Goal: Check status: Check status

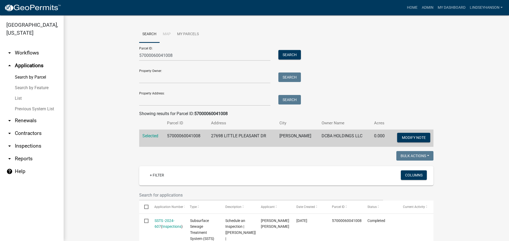
scroll to position [106, 0]
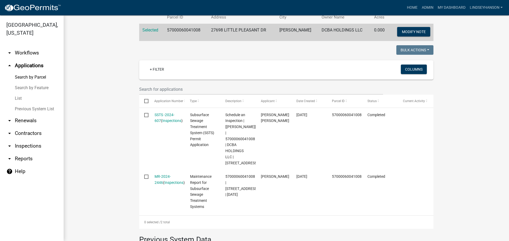
drag, startPoint x: 38, startPoint y: 55, endPoint x: 37, endPoint y: 63, distance: 7.9
click at [38, 55] on link "arrow_drop_down Workflows" at bounding box center [32, 53] width 64 height 13
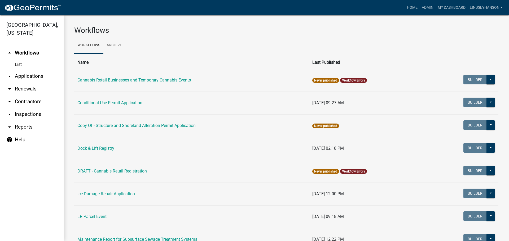
click at [37, 77] on link "arrow_drop_down Applications" at bounding box center [32, 76] width 64 height 13
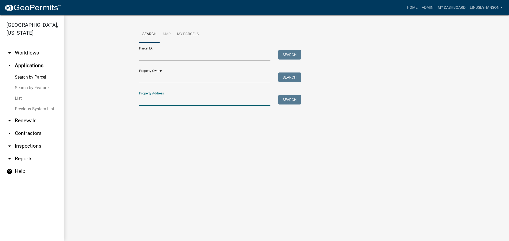
click at [155, 95] on input "Property Address:" at bounding box center [204, 100] width 131 height 11
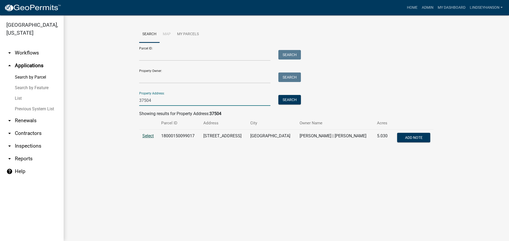
type input "37504"
click at [150, 137] on span "Select" at bounding box center [147, 135] width 11 height 5
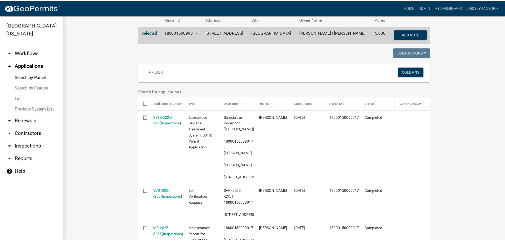
scroll to position [135, 0]
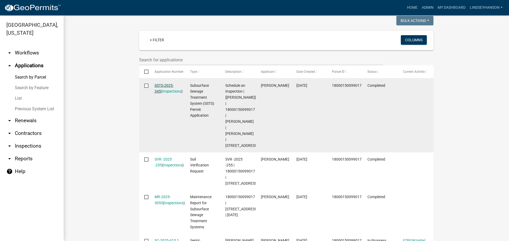
click at [165, 86] on link "SSTS-2025-345" at bounding box center [163, 88] width 19 height 10
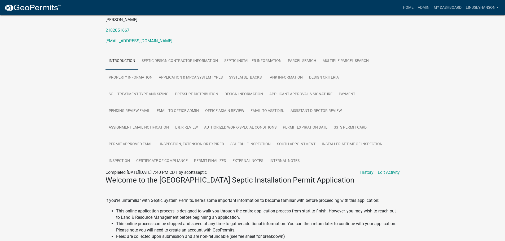
scroll to position [79, 0]
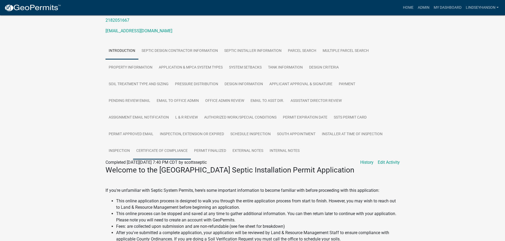
click at [170, 152] on link "Certificate of Compliance" at bounding box center [162, 151] width 58 height 17
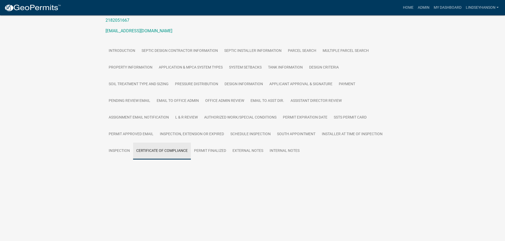
scroll to position [38, 0]
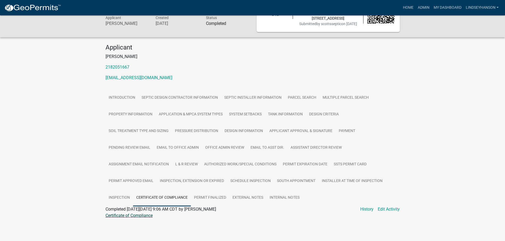
click at [141, 216] on link "Certificate of Compliance" at bounding box center [128, 215] width 47 height 5
click at [422, 6] on link "Admin" at bounding box center [423, 8] width 16 height 10
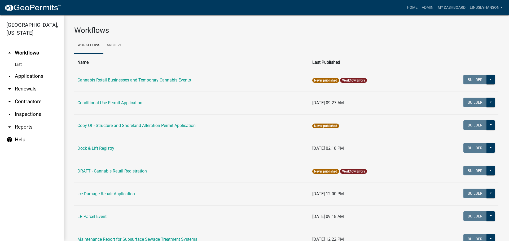
click at [39, 75] on link "arrow_drop_down Applications" at bounding box center [32, 76] width 64 height 13
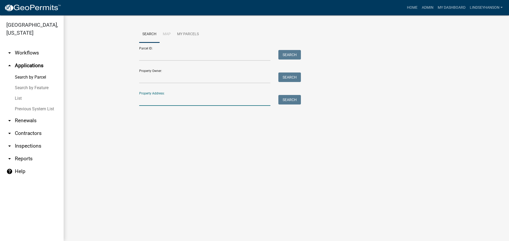
click at [194, 96] on input "Property Address:" at bounding box center [204, 100] width 131 height 11
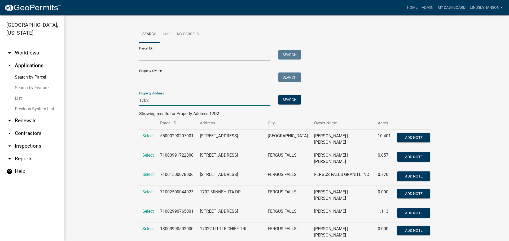
scroll to position [26, 0]
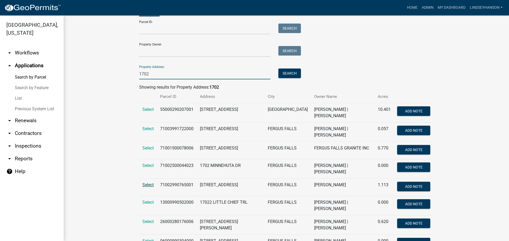
click at [147, 182] on span "Select" at bounding box center [147, 184] width 11 height 5
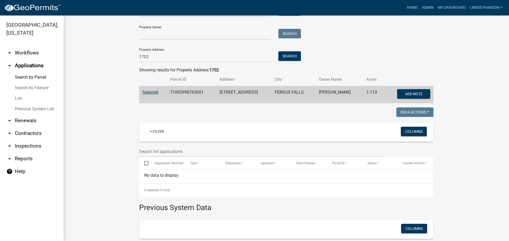
scroll to position [53, 0]
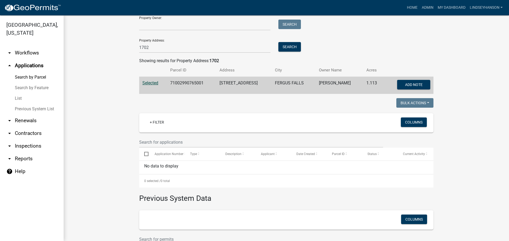
click at [188, 80] on td "71002990765001" at bounding box center [192, 85] width 50 height 17
click at [187, 82] on td "71002990765001" at bounding box center [192, 85] width 50 height 17
copy td "71002990765001"
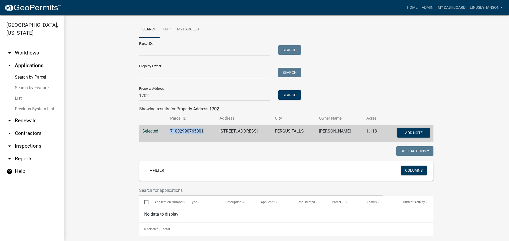
scroll to position [0, 0]
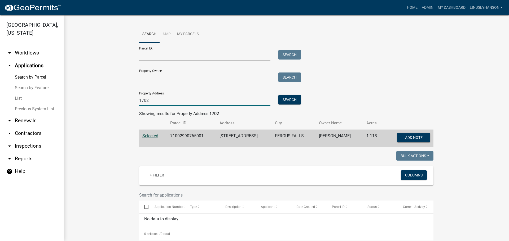
click at [163, 102] on input "1702" at bounding box center [204, 100] width 131 height 11
type input "1702"
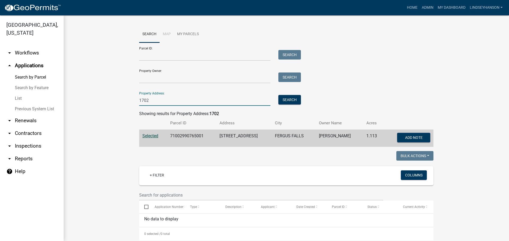
click at [154, 95] on input "1702" at bounding box center [204, 100] width 131 height 11
click at [162, 53] on input "Parcel ID:" at bounding box center [204, 55] width 131 height 11
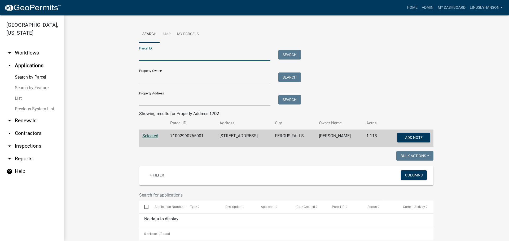
paste input "71002990765002"
type input "71002990765002"
click at [291, 55] on button "Search" at bounding box center [289, 55] width 23 height 10
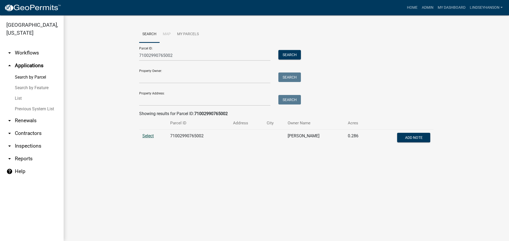
click at [149, 134] on span "Select" at bounding box center [147, 135] width 11 height 5
